Goal: Transaction & Acquisition: Book appointment/travel/reservation

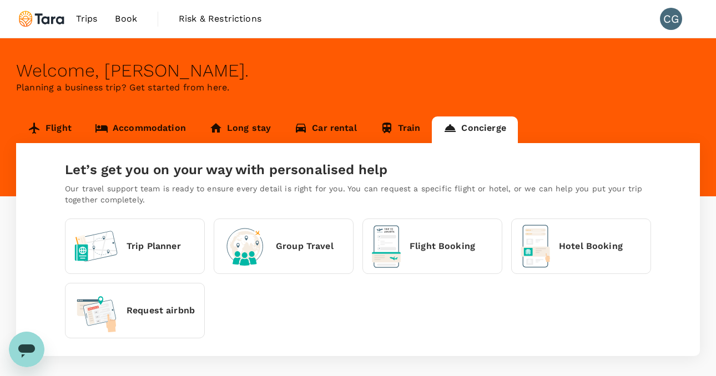
click at [44, 132] on link "Flight" at bounding box center [49, 130] width 67 height 27
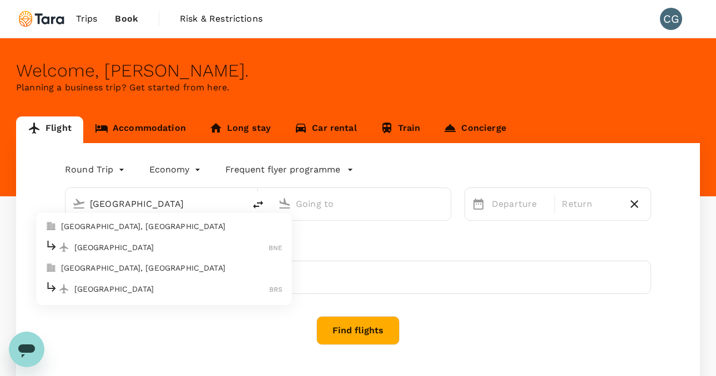
type input "[GEOGRAPHIC_DATA], [GEOGRAPHIC_DATA] (any)"
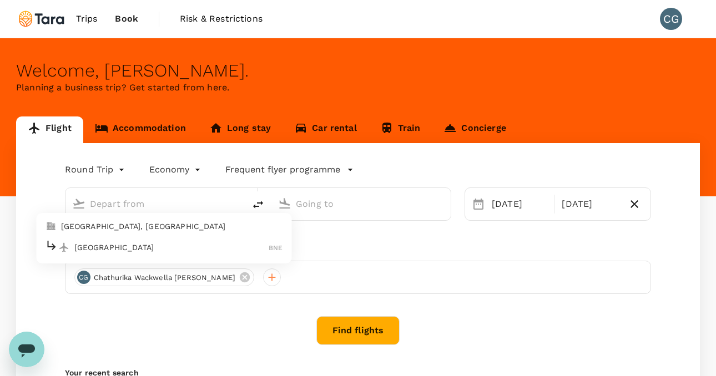
type input "[GEOGRAPHIC_DATA], [GEOGRAPHIC_DATA] (any)"
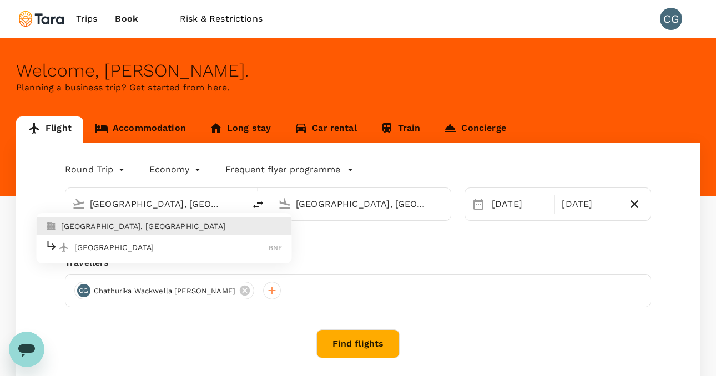
click at [105, 230] on p "[GEOGRAPHIC_DATA], [GEOGRAPHIC_DATA]" at bounding box center [172, 226] width 222 height 11
type input "[GEOGRAPHIC_DATA], [GEOGRAPHIC_DATA] (any)"
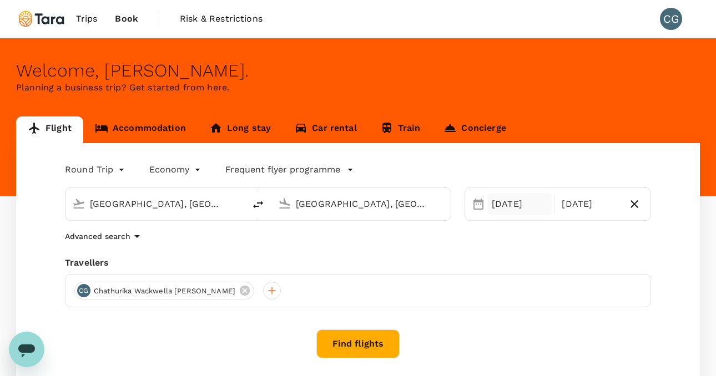
click at [506, 205] on div "[DATE]" at bounding box center [520, 204] width 65 height 22
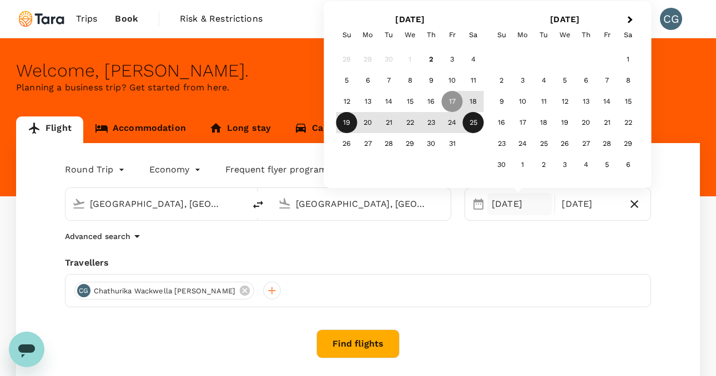
click at [353, 128] on div "19" at bounding box center [346, 122] width 21 height 21
click at [454, 126] on div "24" at bounding box center [452, 122] width 21 height 21
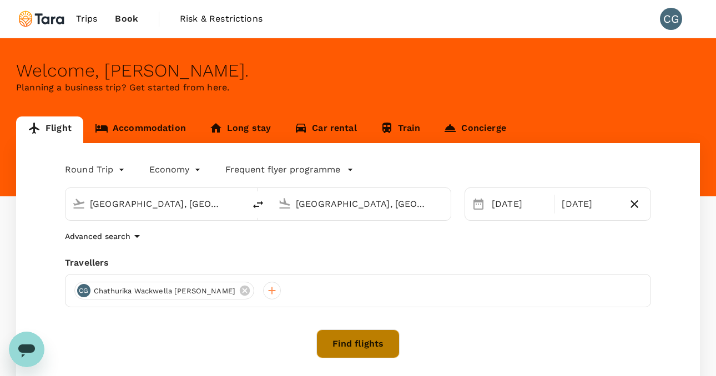
click at [377, 344] on button "Find flights" at bounding box center [358, 344] width 83 height 29
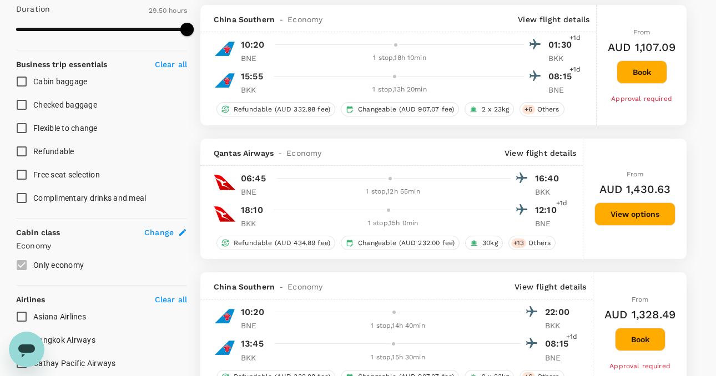
scroll to position [396, 0]
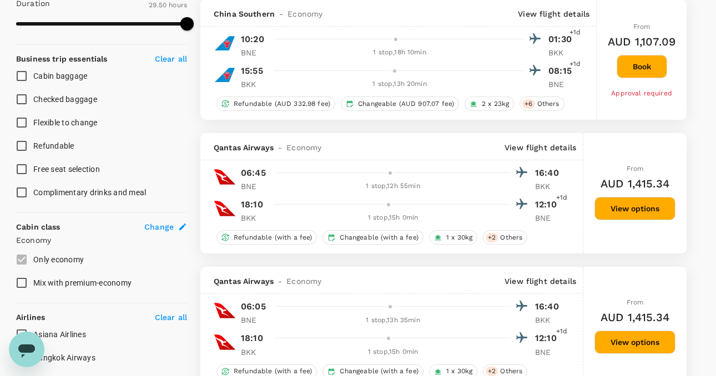
click at [541, 151] on p "View flight details" at bounding box center [541, 147] width 72 height 11
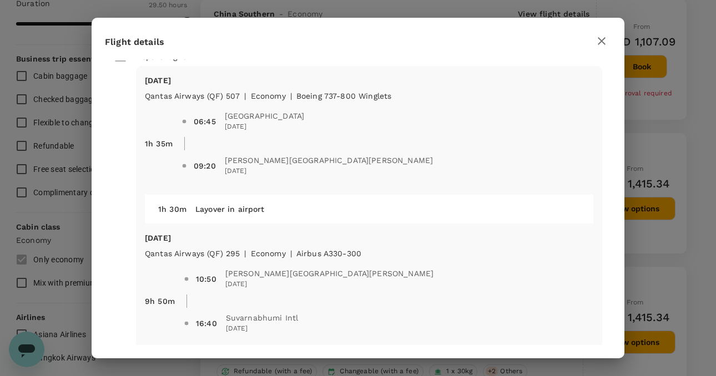
scroll to position [14, 0]
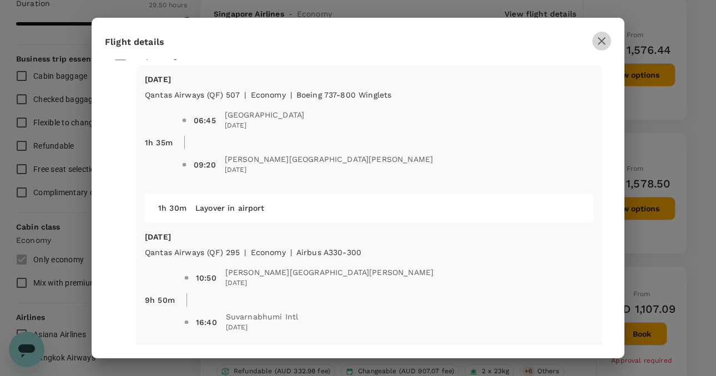
click at [602, 44] on icon "button" at bounding box center [601, 40] width 13 height 13
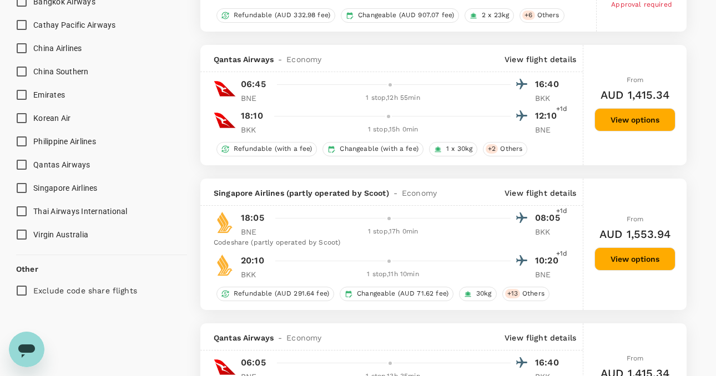
scroll to position [754, 0]
click at [520, 196] on p "View flight details" at bounding box center [541, 192] width 72 height 11
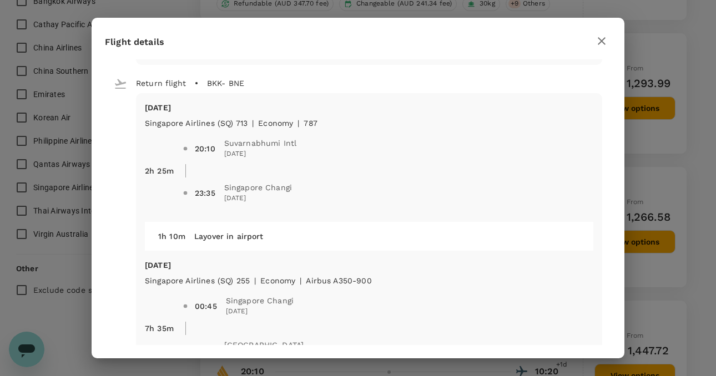
scroll to position [384, 0]
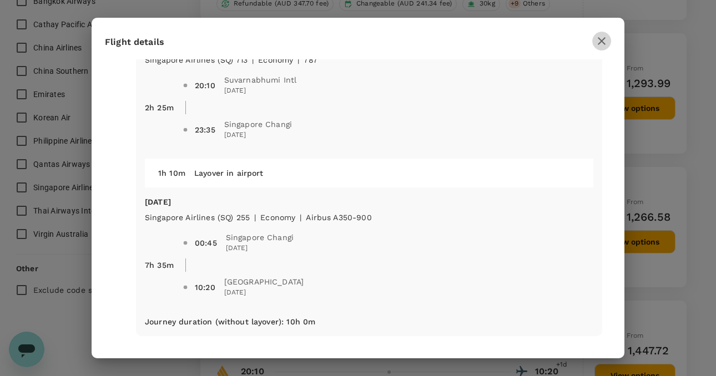
click at [605, 43] on icon "button" at bounding box center [602, 41] width 8 height 8
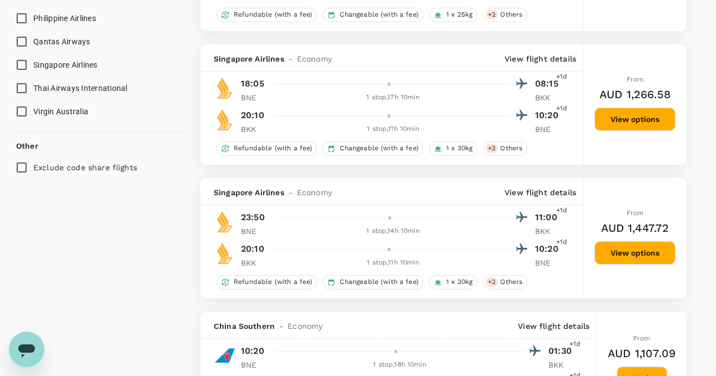
scroll to position [878, 0]
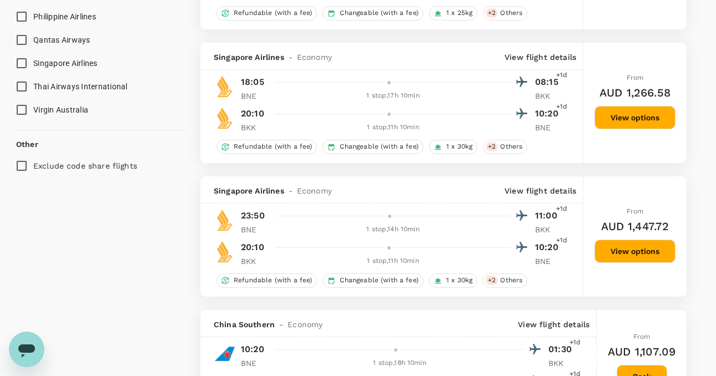
click at [545, 194] on p "View flight details" at bounding box center [541, 190] width 72 height 11
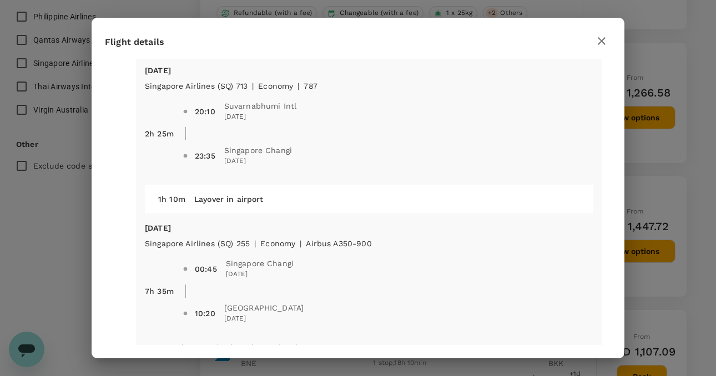
scroll to position [349, 0]
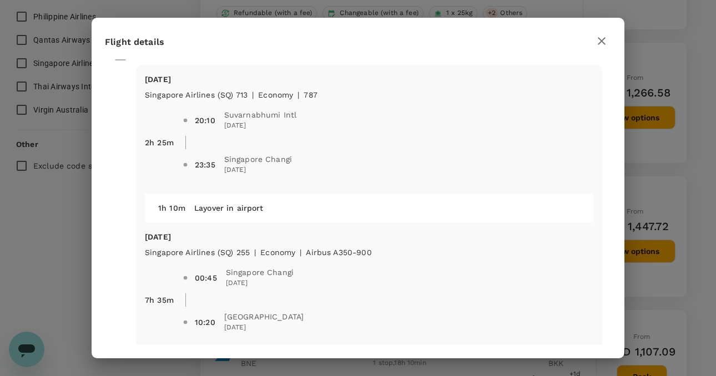
click at [607, 39] on icon "button" at bounding box center [601, 40] width 13 height 13
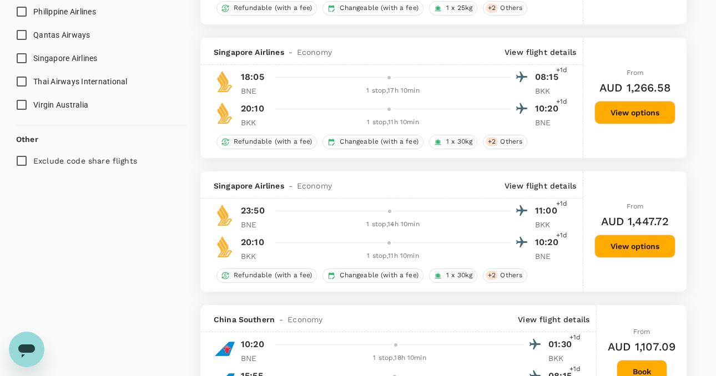
scroll to position [882, 0]
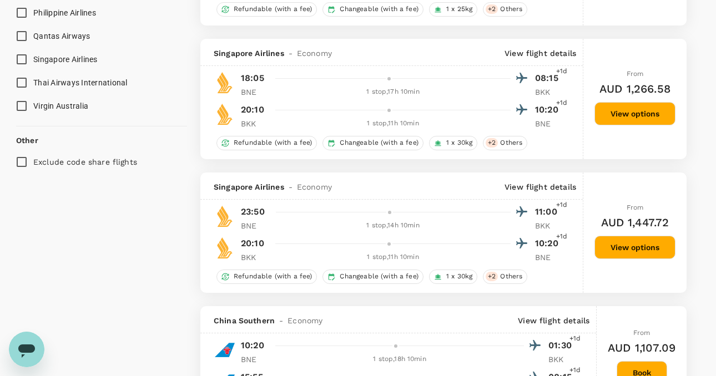
click at [534, 58] on p "View flight details" at bounding box center [541, 53] width 72 height 11
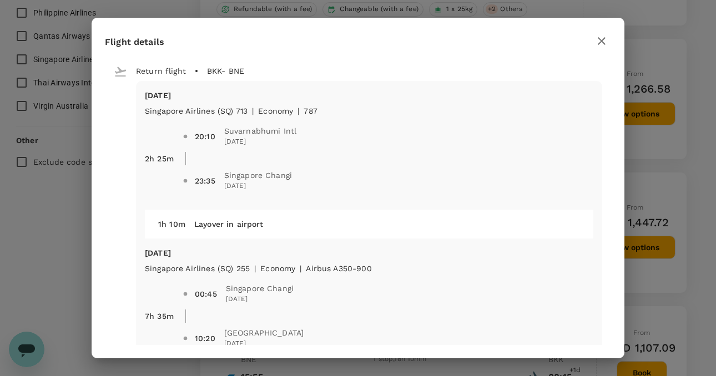
scroll to position [335, 0]
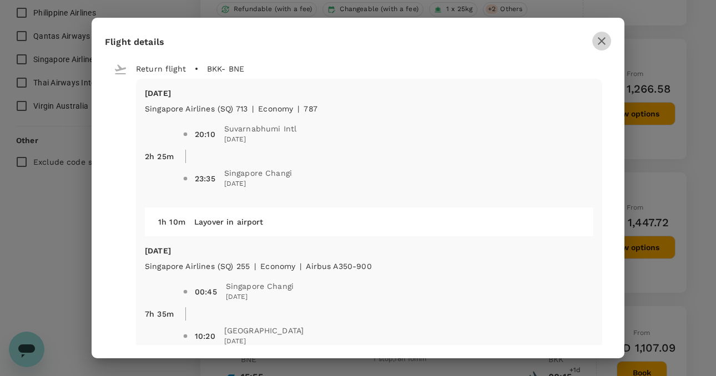
click at [603, 43] on icon "button" at bounding box center [602, 41] width 8 height 8
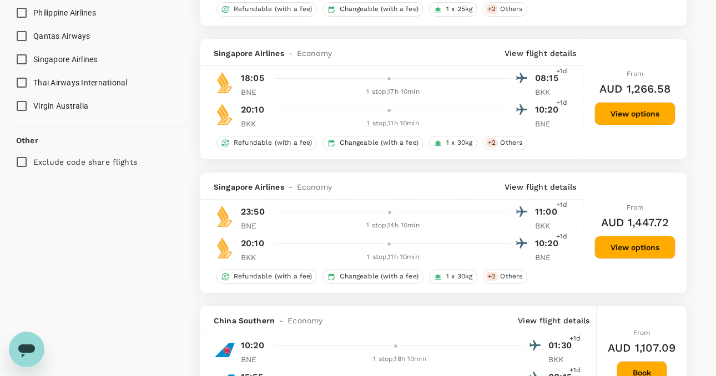
click at [562, 189] on p "View flight details" at bounding box center [541, 187] width 72 height 11
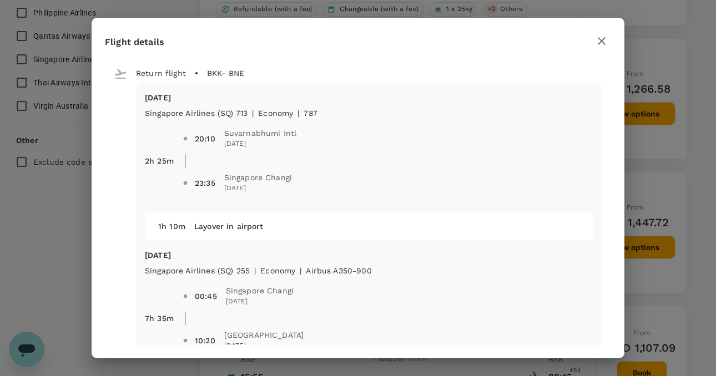
scroll to position [383, 0]
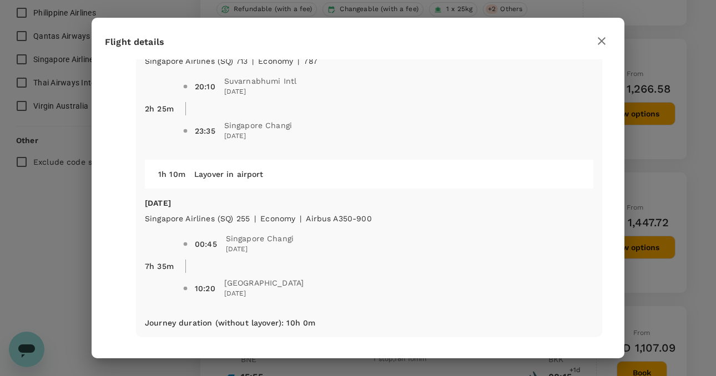
click at [603, 46] on icon "button" at bounding box center [601, 40] width 13 height 13
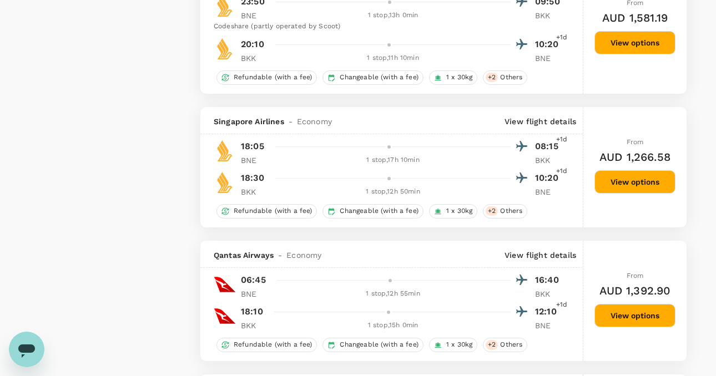
scroll to position [1507, 0]
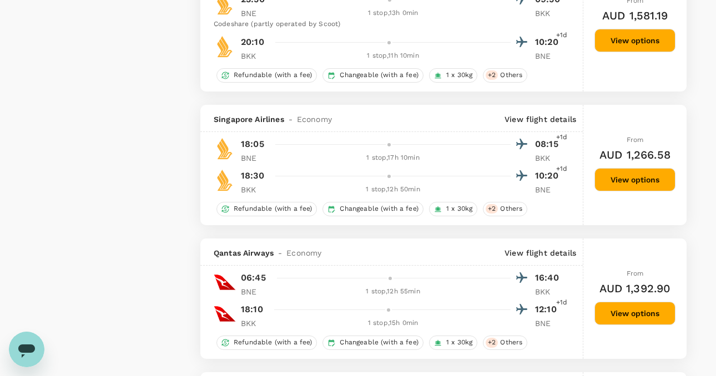
click at [550, 125] on p "View flight details" at bounding box center [541, 119] width 72 height 11
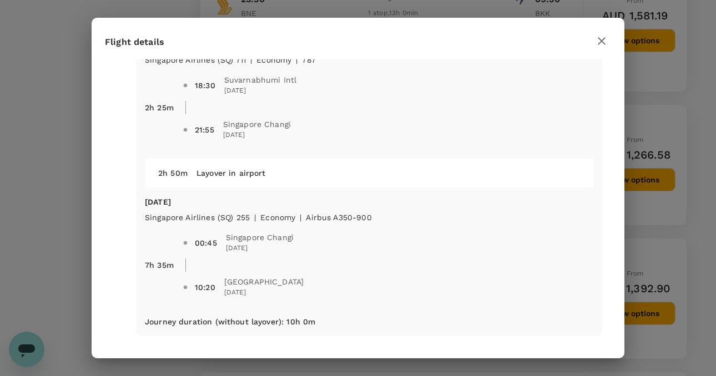
scroll to position [373, 0]
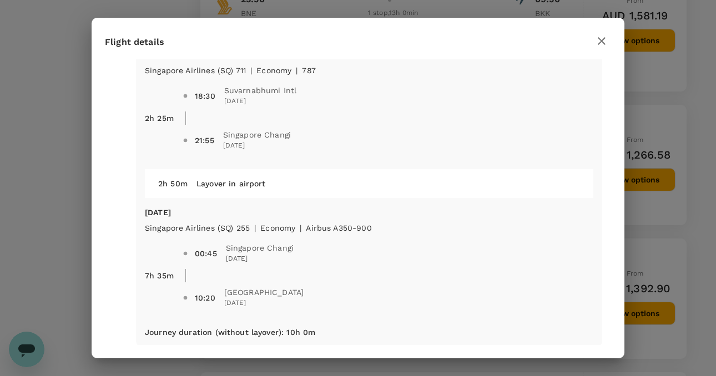
click at [600, 48] on button "button" at bounding box center [601, 41] width 19 height 19
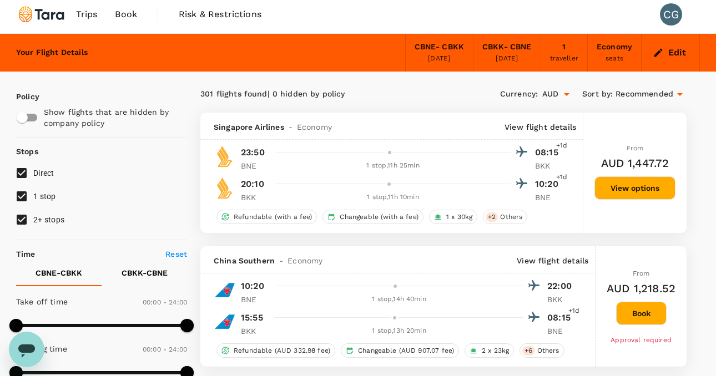
scroll to position [0, 0]
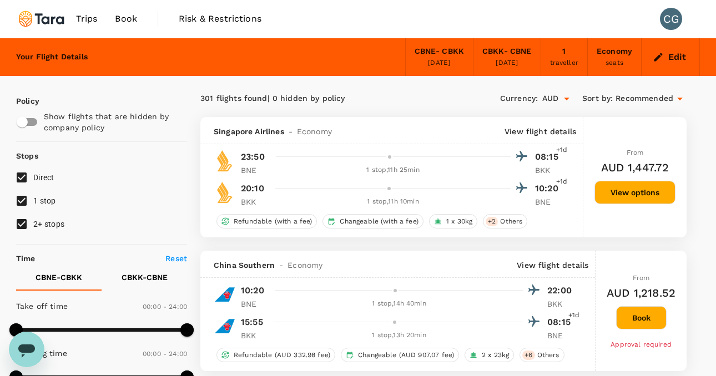
click at [494, 69] on div "CBKK - CBNE [DATE]" at bounding box center [508, 57] width 68 height 38
click at [501, 63] on div "[DATE]" at bounding box center [507, 63] width 22 height 11
click at [675, 59] on button "Edit" at bounding box center [671, 57] width 40 height 18
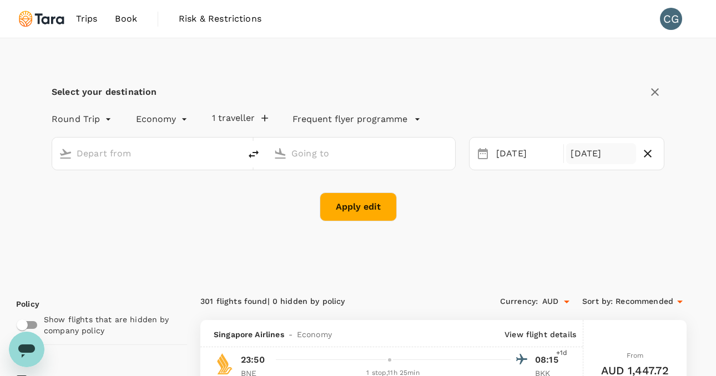
type input "[GEOGRAPHIC_DATA], [GEOGRAPHIC_DATA] (any)"
click at [612, 161] on div "[DATE]" at bounding box center [600, 154] width 69 height 22
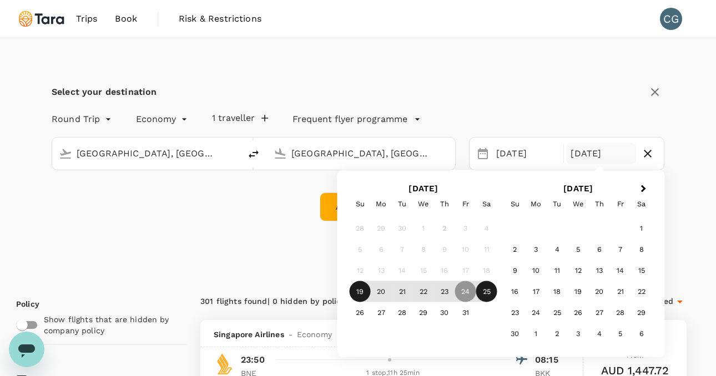
click at [483, 298] on div "25" at bounding box center [486, 292] width 21 height 21
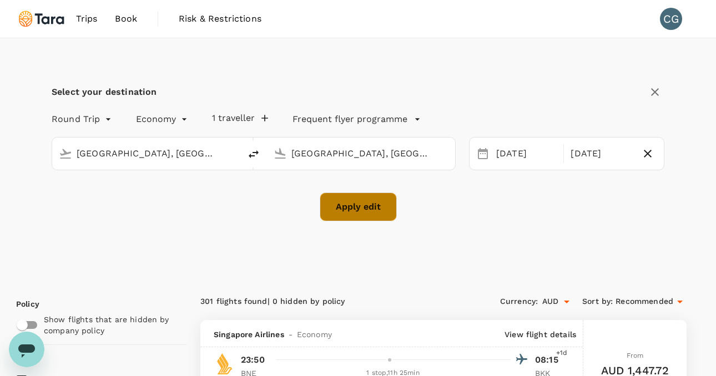
click at [394, 213] on button "Apply edit" at bounding box center [358, 207] width 77 height 29
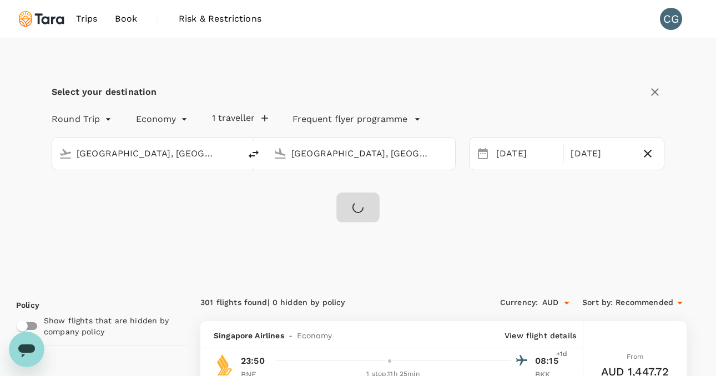
checkbox input "false"
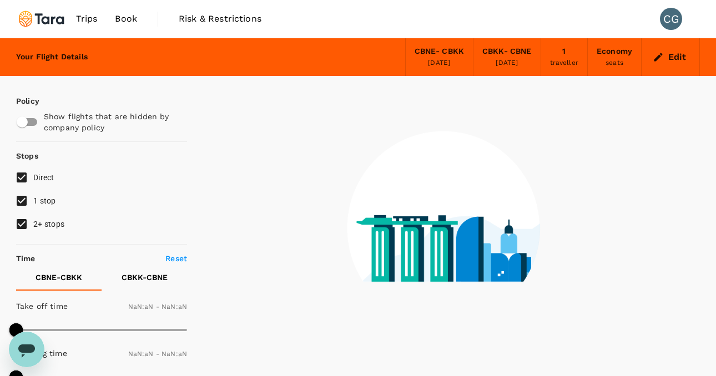
type input "1440"
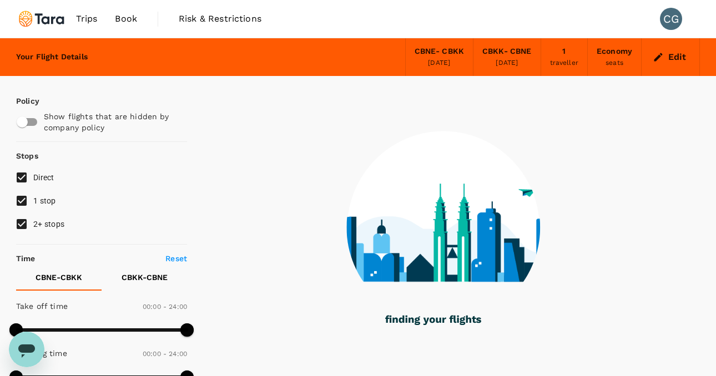
type input "1470"
checkbox input "true"
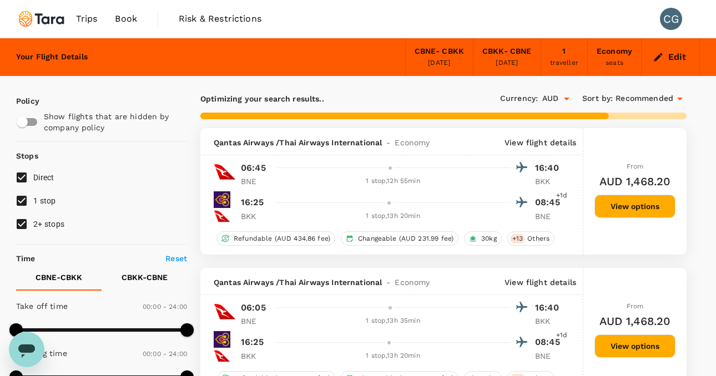
type input "1615"
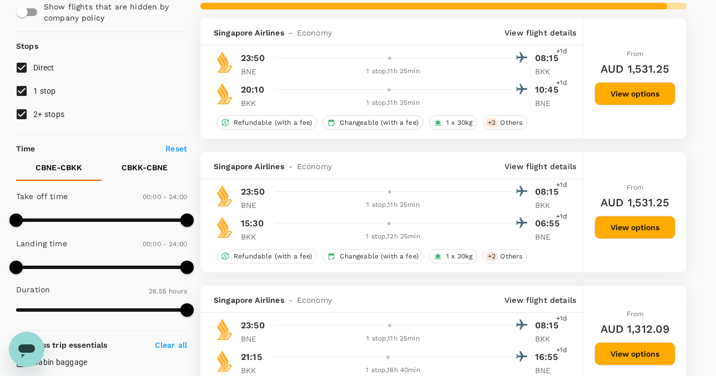
scroll to position [111, 0]
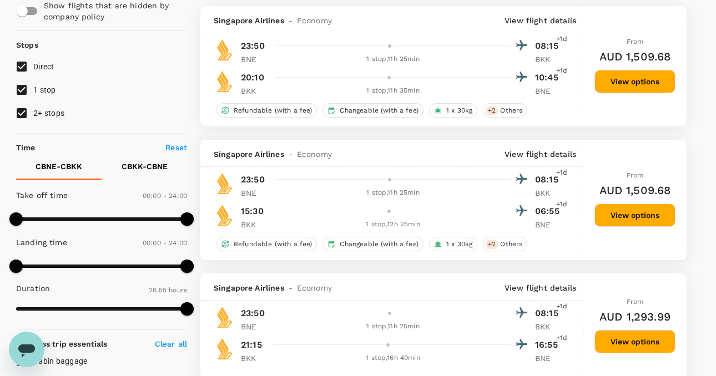
click at [531, 169] on div "Singapore Airlines - Economy View flight details 23:50 08:15 +1d BNE 1 stop , 1…" at bounding box center [391, 200] width 383 height 120
click at [533, 160] on p "View flight details" at bounding box center [541, 154] width 72 height 11
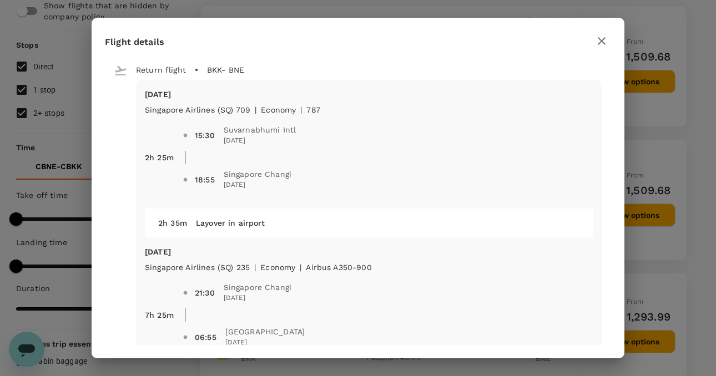
scroll to position [362, 0]
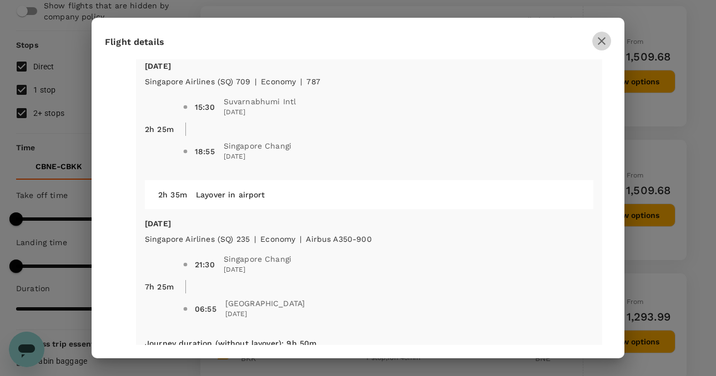
click at [600, 43] on icon "button" at bounding box center [601, 40] width 13 height 13
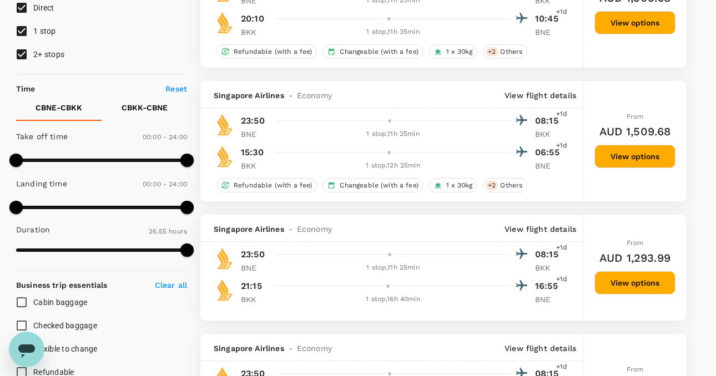
scroll to position [175, 0]
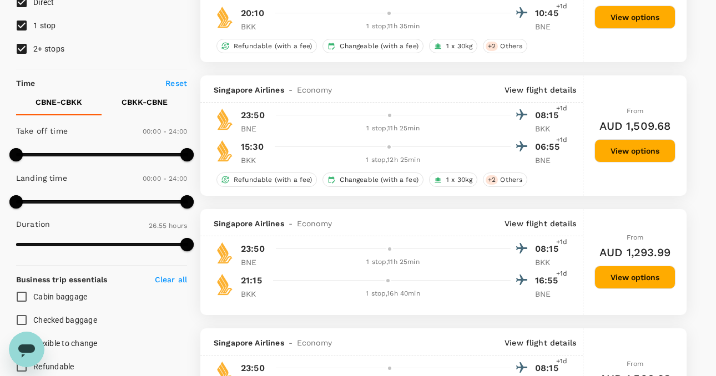
click at [557, 225] on p "View flight details" at bounding box center [541, 223] width 72 height 11
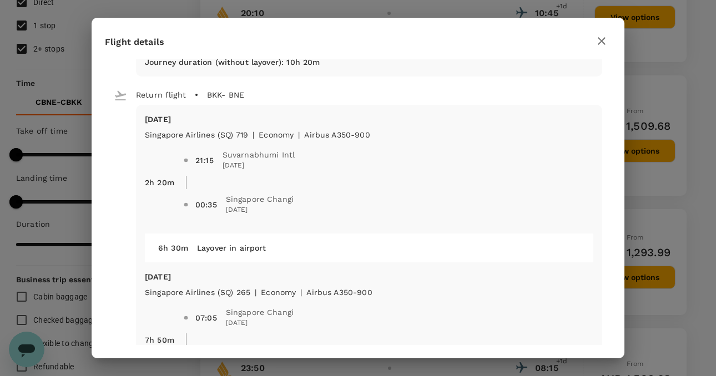
scroll to position [315, 0]
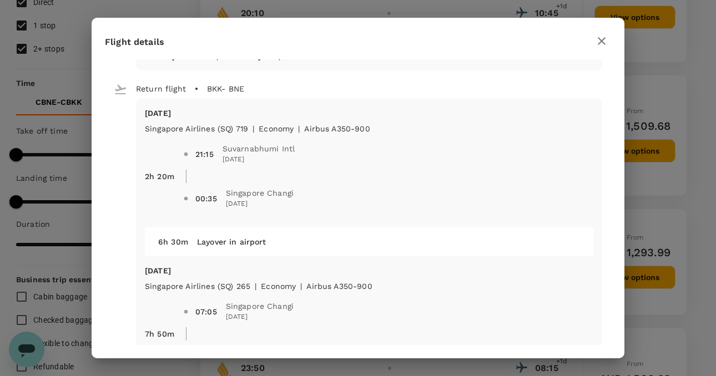
click at [603, 34] on icon "button" at bounding box center [601, 40] width 13 height 13
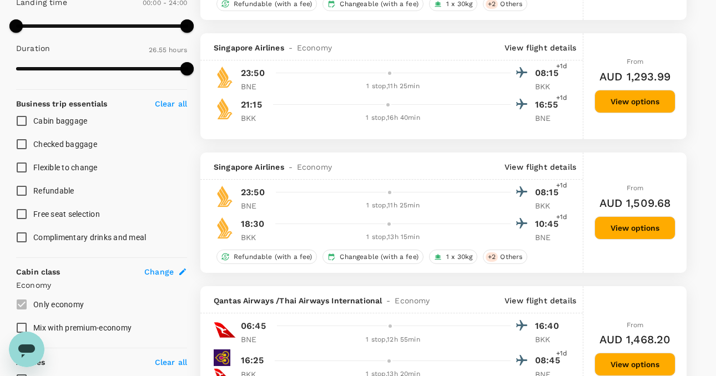
scroll to position [371, 0]
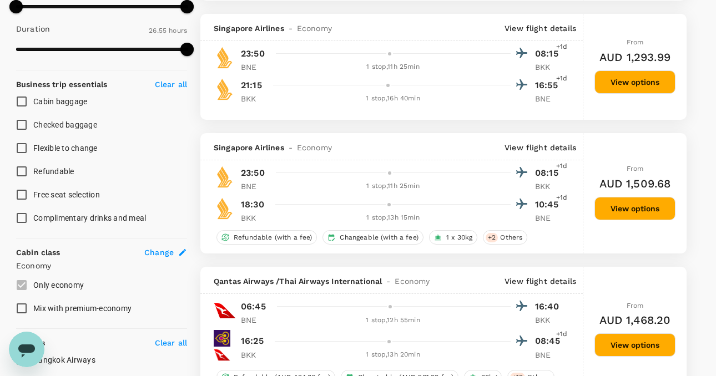
click at [554, 149] on p "View flight details" at bounding box center [541, 147] width 72 height 11
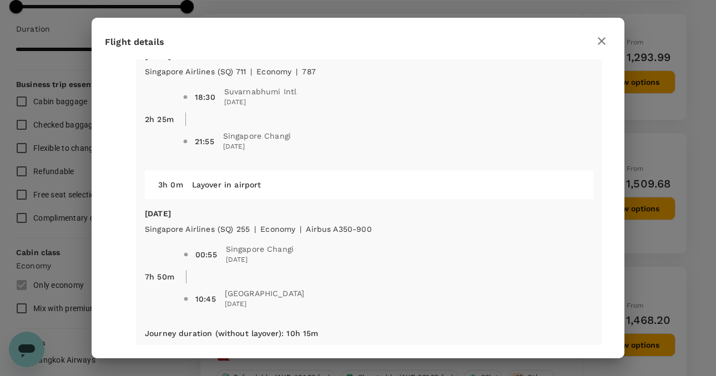
scroll to position [373, 0]
click at [605, 42] on icon "button" at bounding box center [601, 40] width 13 height 13
